Goal: Task Accomplishment & Management: Use online tool/utility

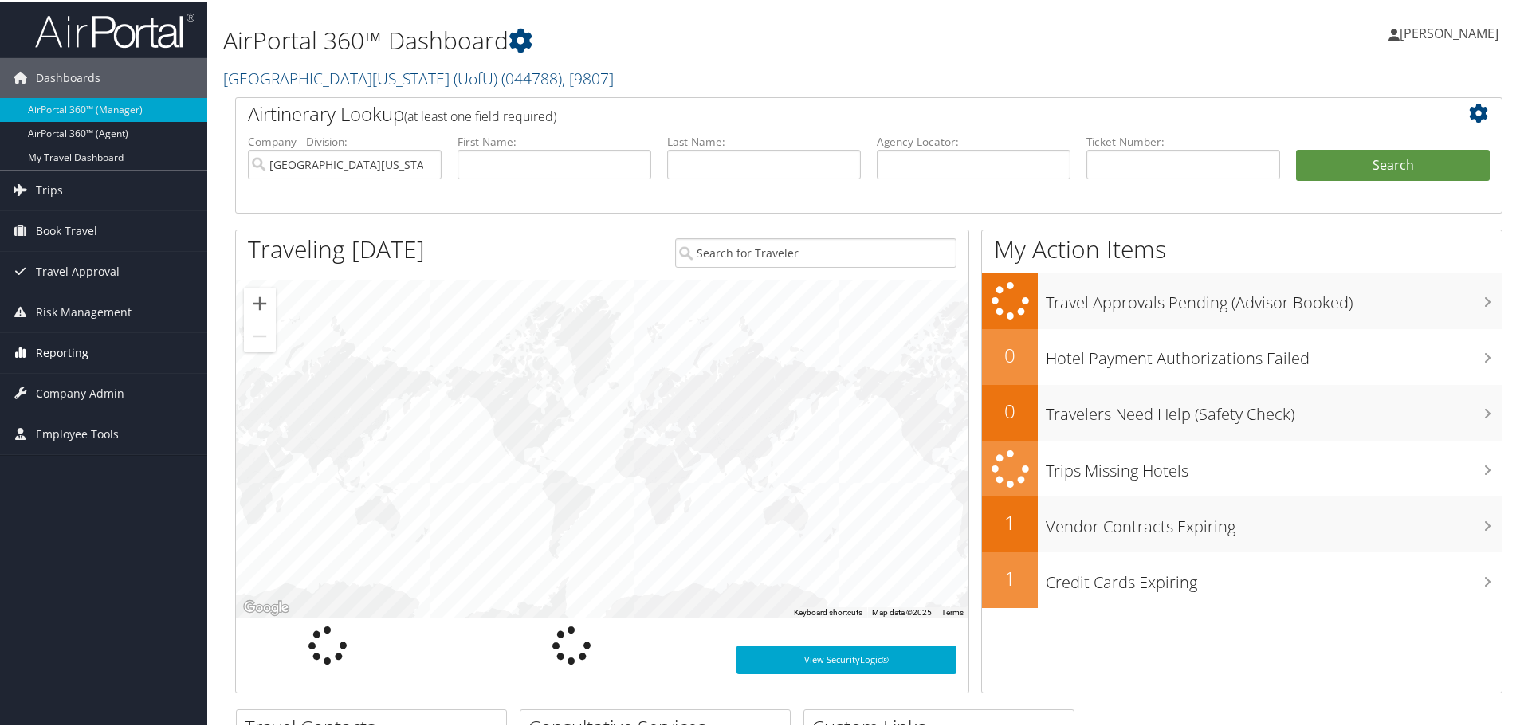
click at [75, 349] on span "Reporting" at bounding box center [62, 352] width 53 height 40
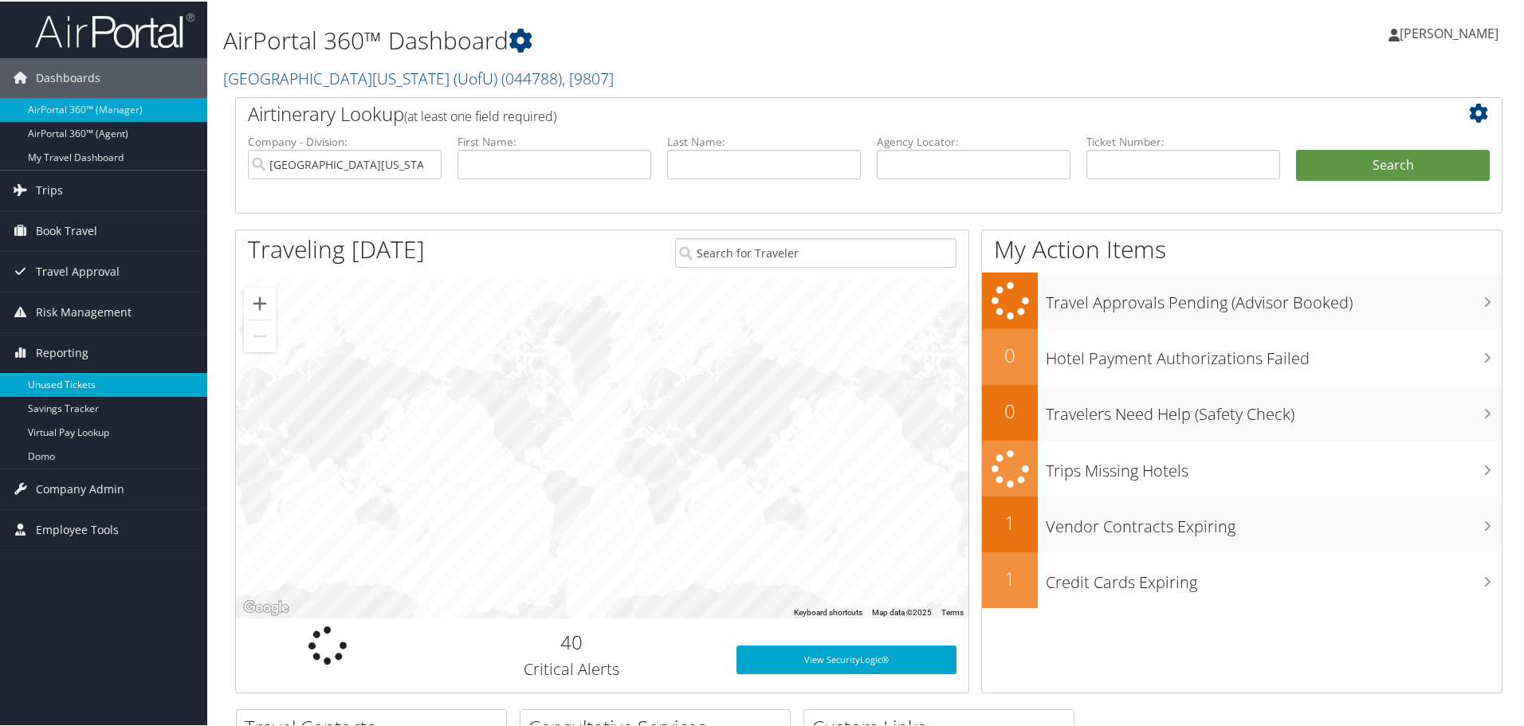
click at [69, 379] on link "Unused Tickets" at bounding box center [103, 383] width 207 height 24
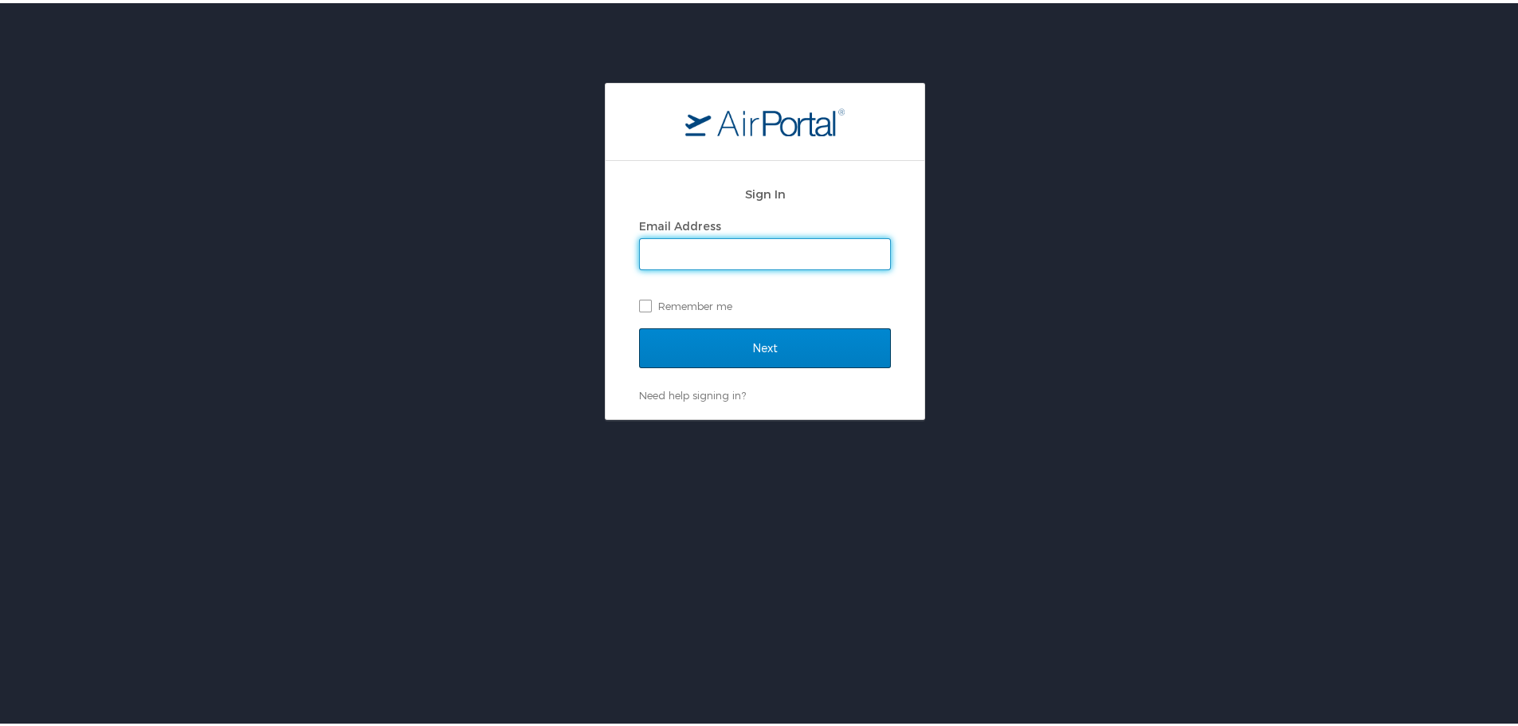
type input "[PERSON_NAME][EMAIL_ADDRESS][PERSON_NAME][DOMAIN_NAME]"
click at [744, 344] on input "Next" at bounding box center [765, 345] width 252 height 40
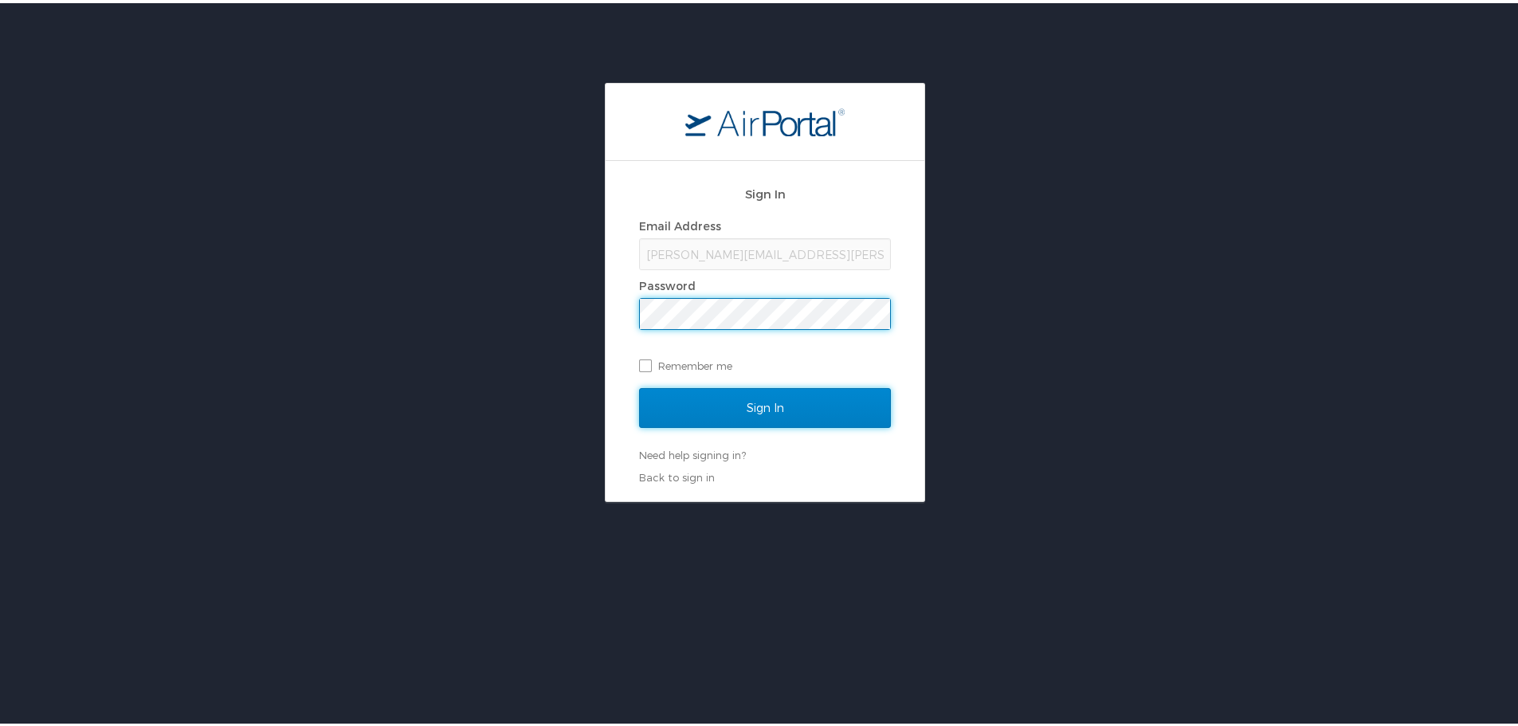
click at [759, 405] on input "Sign In" at bounding box center [765, 405] width 252 height 40
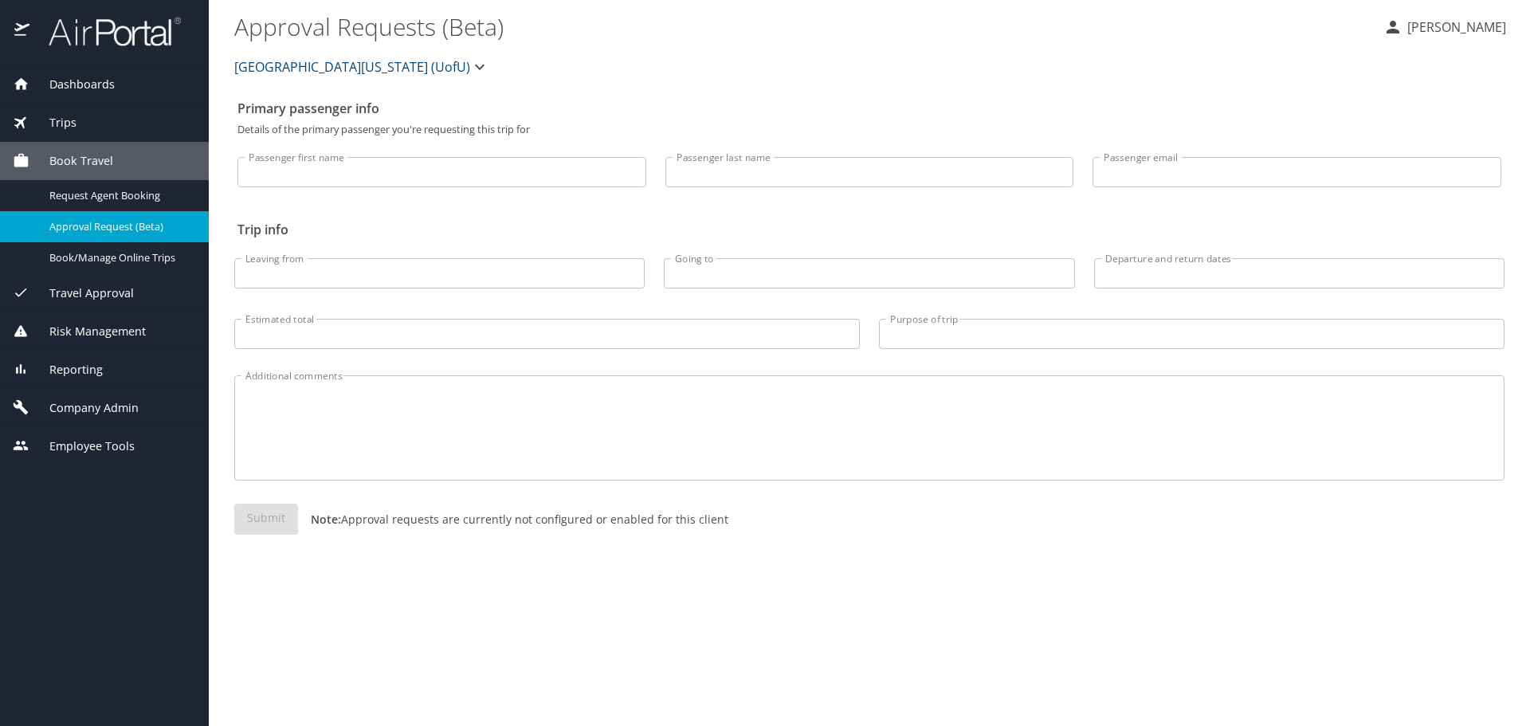
click at [81, 371] on span "Reporting" at bounding box center [65, 370] width 73 height 18
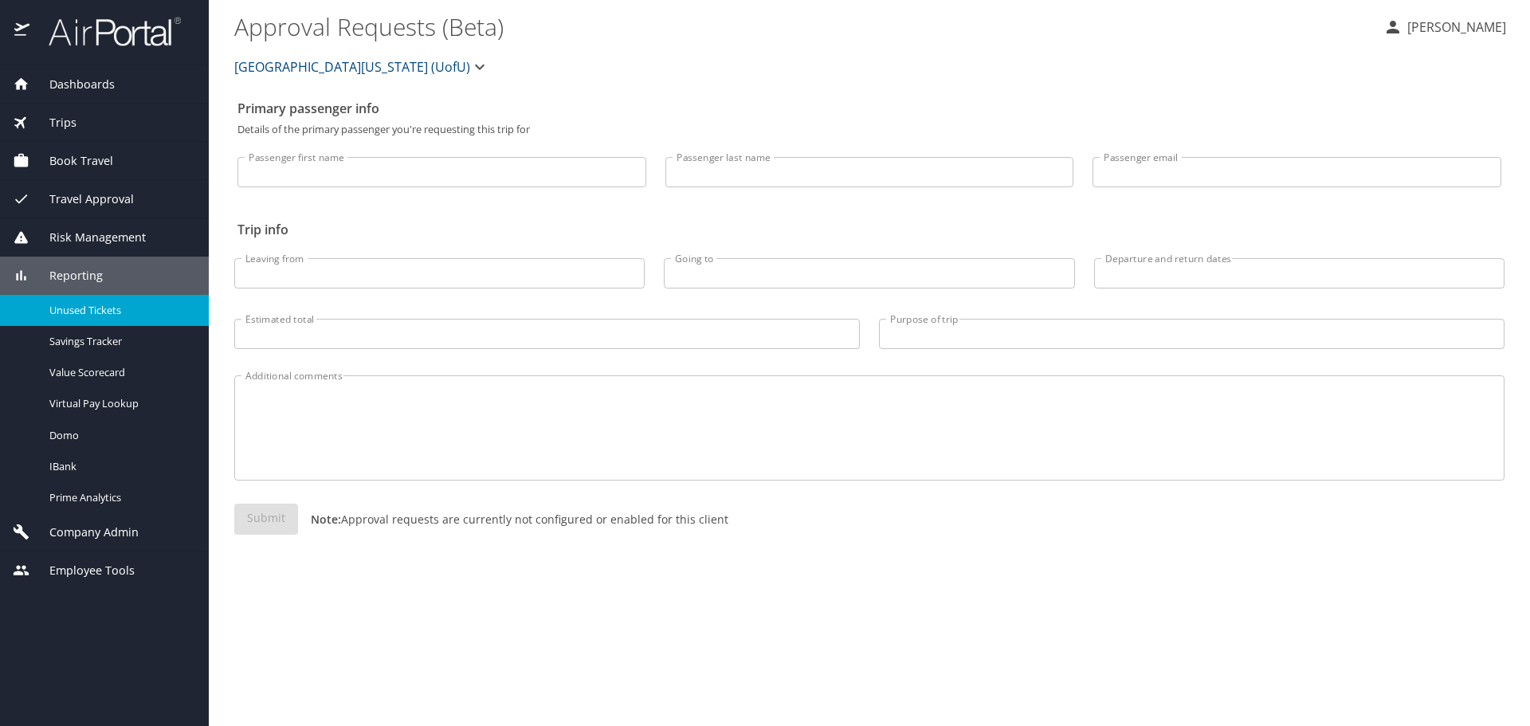
click at [83, 320] on link "Unused Tickets" at bounding box center [104, 310] width 209 height 31
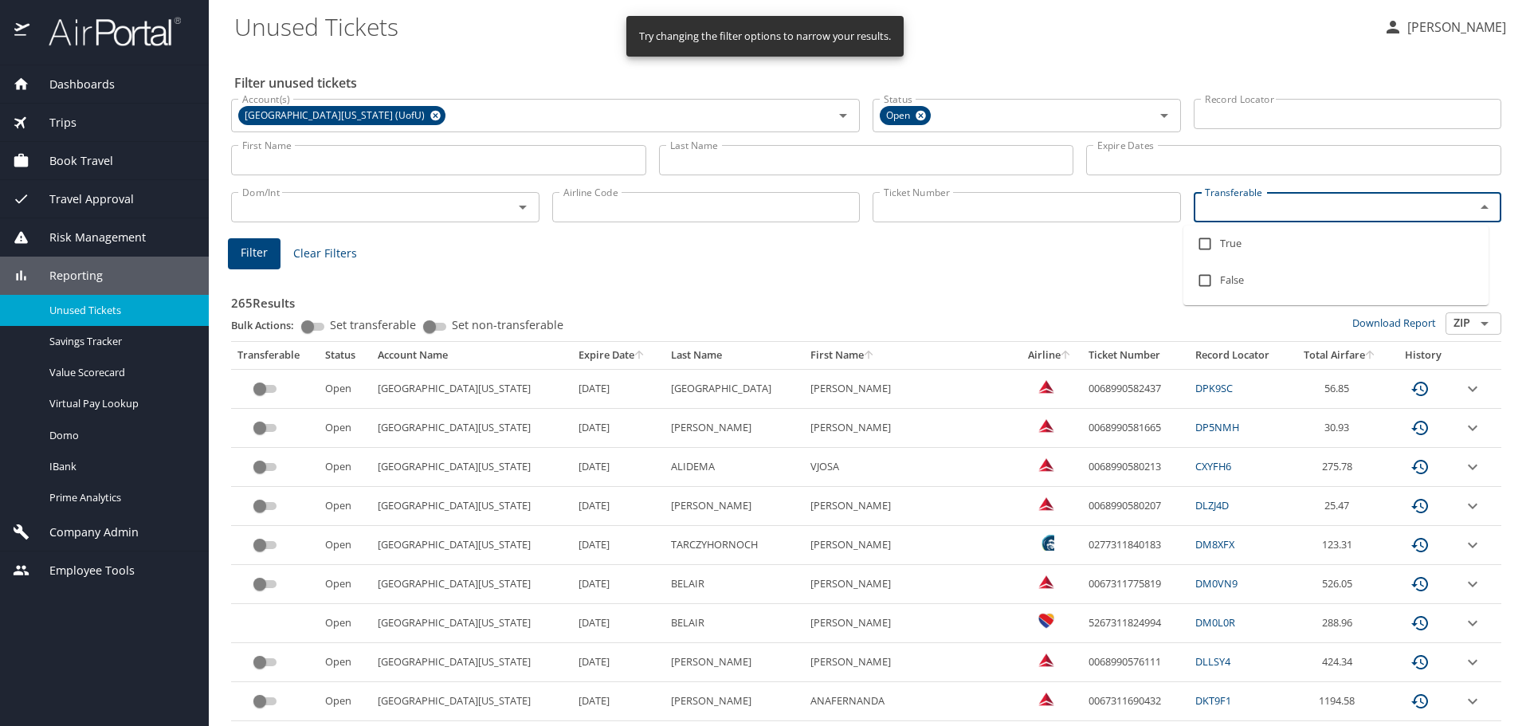
click at [1285, 211] on input "Transferable" at bounding box center [1325, 207] width 252 height 21
click at [1204, 241] on input "checkbox" at bounding box center [1205, 244] width 30 height 30
checkbox input "true"
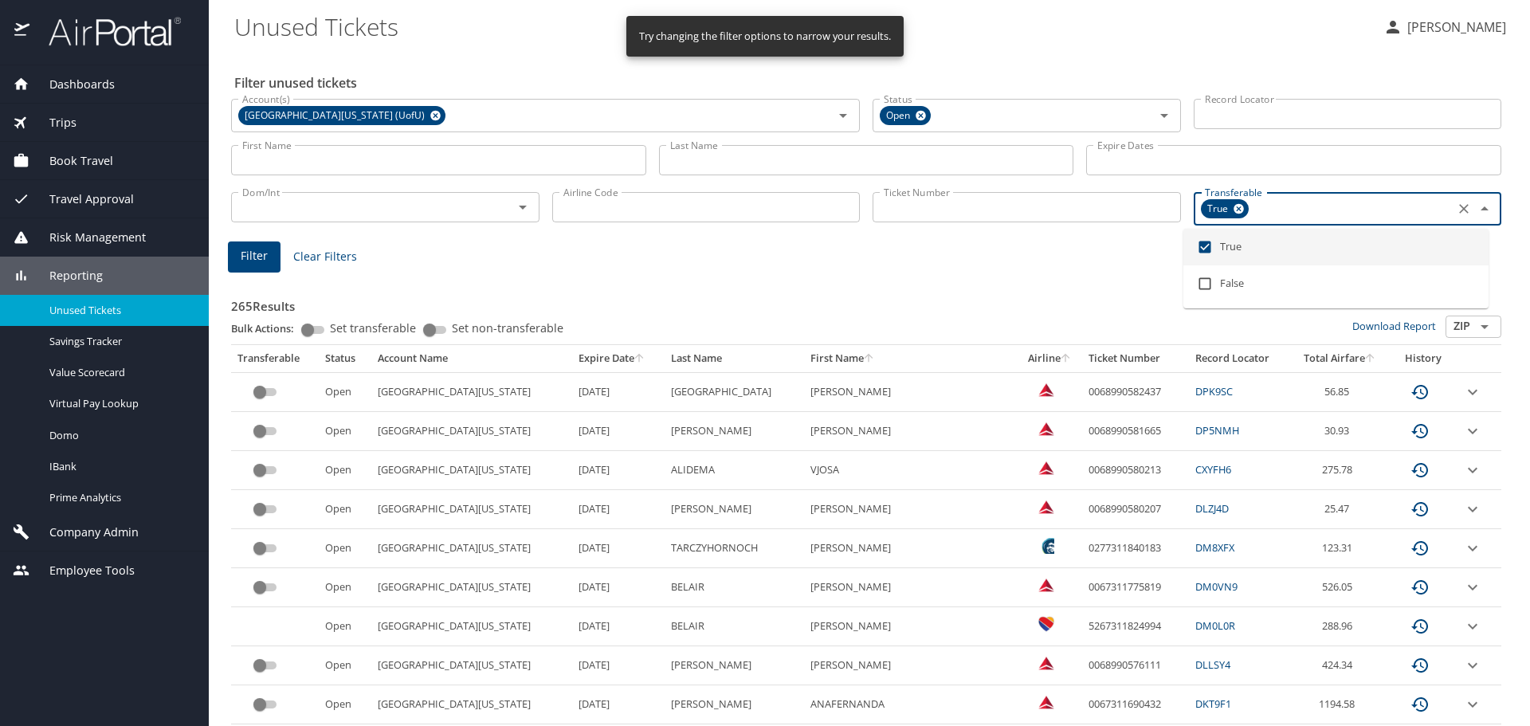
click at [920, 206] on input "Ticket Number" at bounding box center [1027, 207] width 308 height 30
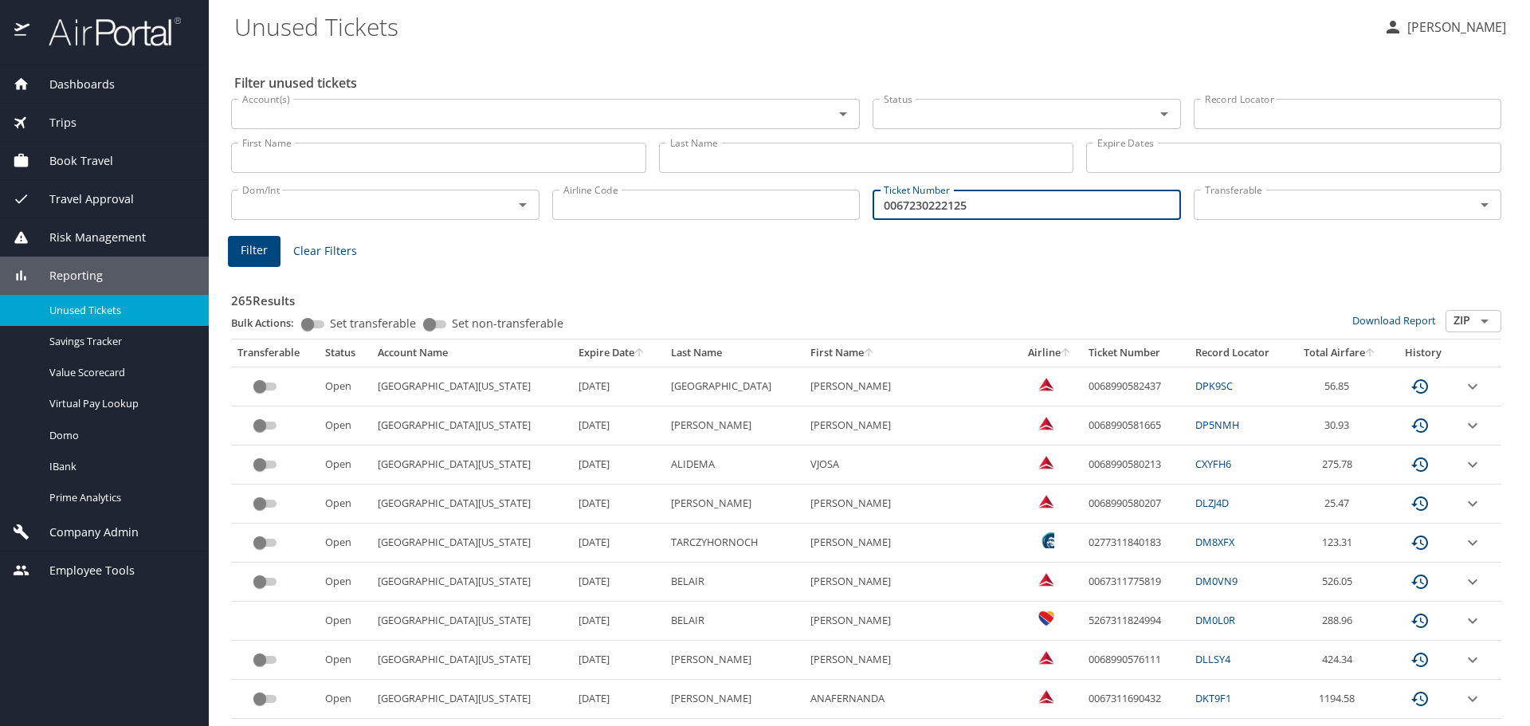
type input "0067230222125"
click at [247, 250] on span "Filter" at bounding box center [254, 251] width 27 height 20
